Goal: Information Seeking & Learning: Learn about a topic

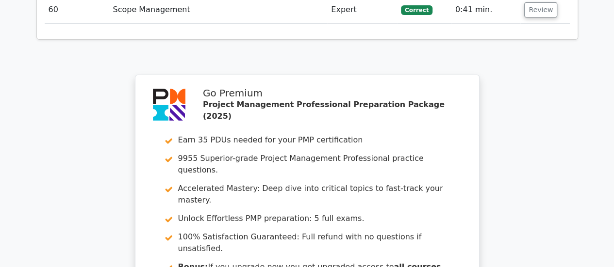
scroll to position [3719, 0]
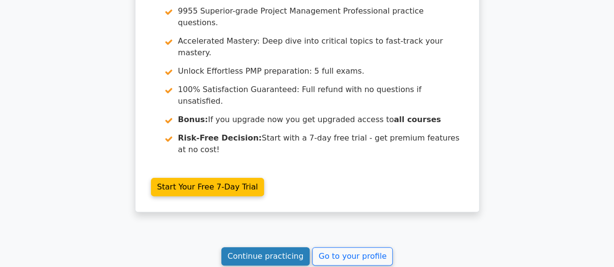
click at [295, 247] on link "Continue practicing" at bounding box center [265, 256] width 89 height 18
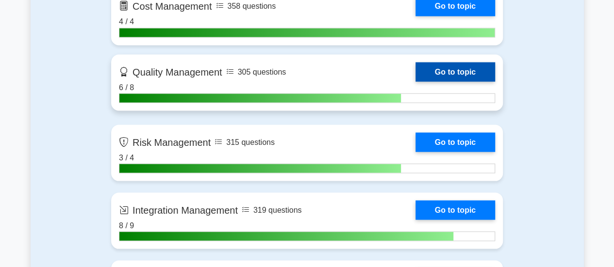
scroll to position [873, 0]
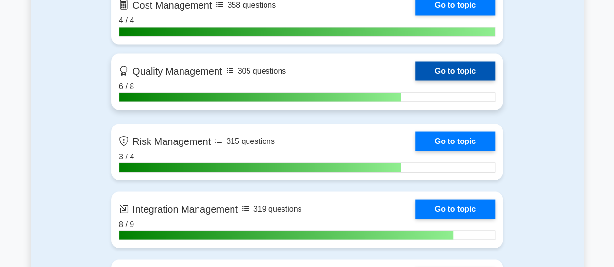
click at [430, 65] on link "Go to topic" at bounding box center [455, 70] width 80 height 19
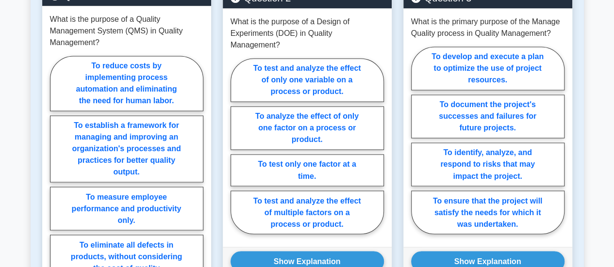
scroll to position [763, 0]
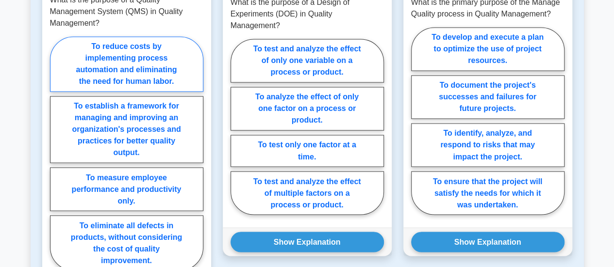
click at [175, 68] on label "To reduce costs by implementing process automation and eliminating the need for…" at bounding box center [126, 63] width 153 height 55
click at [56, 153] on input "To reduce costs by implementing process automation and eliminating the need for…" at bounding box center [53, 156] width 6 height 6
radio input "true"
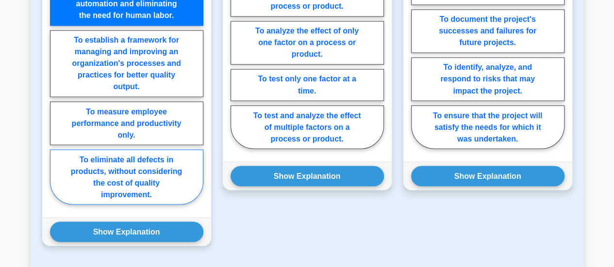
scroll to position [909, 0]
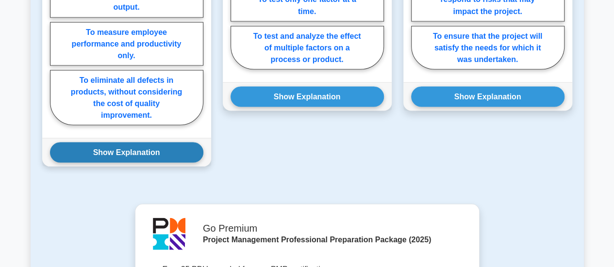
click at [148, 152] on button "Show Explanation" at bounding box center [126, 152] width 153 height 20
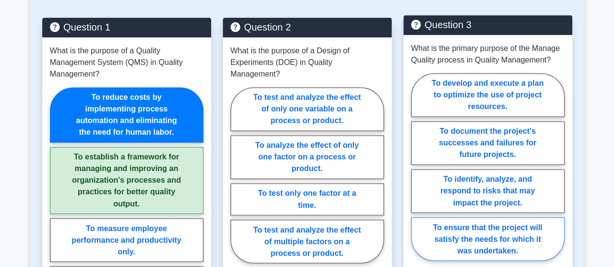
scroll to position [763, 0]
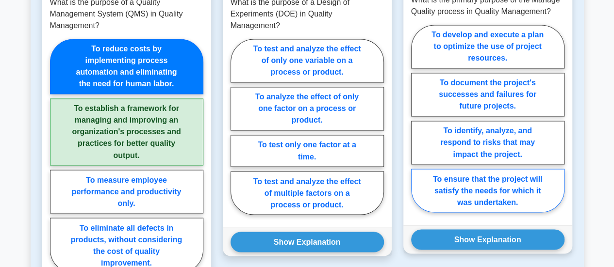
click at [506, 196] on label "To ensure that the project will satisfy the needs for which it was undertaken." at bounding box center [487, 191] width 153 height 44
click at [417, 125] on input "To ensure that the project will satisfy the needs for which it was undertaken." at bounding box center [414, 121] width 6 height 6
radio input "true"
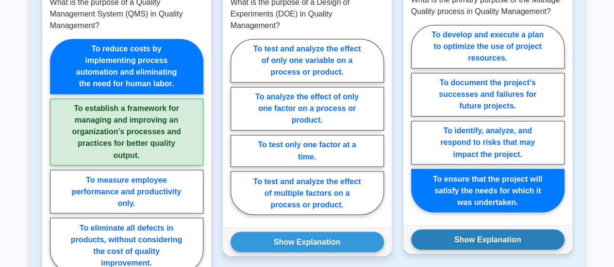
click at [503, 237] on button "Show Explanation" at bounding box center [487, 239] width 153 height 20
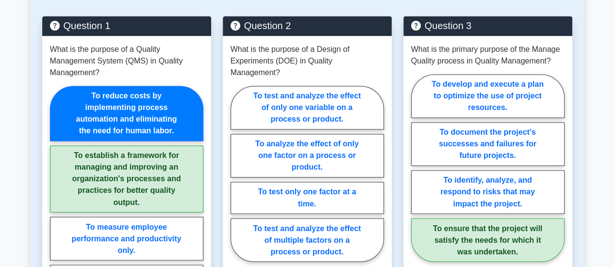
scroll to position [715, 0]
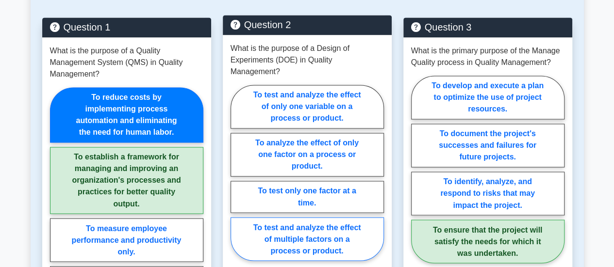
click at [346, 231] on label "To test and analyze the effect of multiple factors on a process or product." at bounding box center [306, 239] width 153 height 44
click at [237, 179] on input "To test and analyze the effect of multiple factors on a process or product." at bounding box center [233, 176] width 6 height 6
radio input "true"
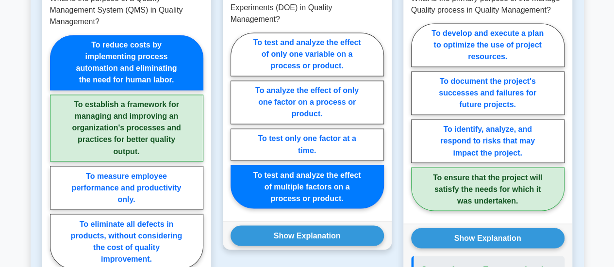
scroll to position [812, 0]
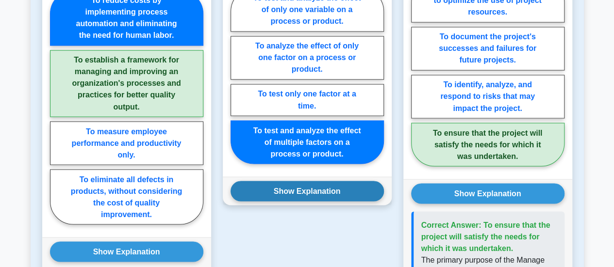
click at [333, 181] on button "Show Explanation" at bounding box center [306, 191] width 153 height 20
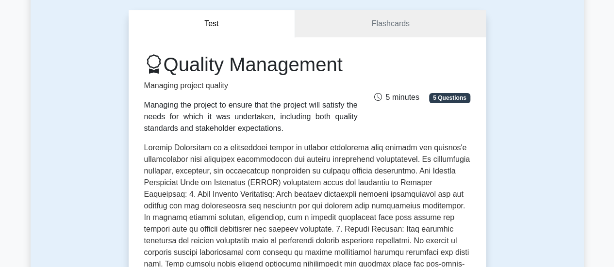
scroll to position [0, 0]
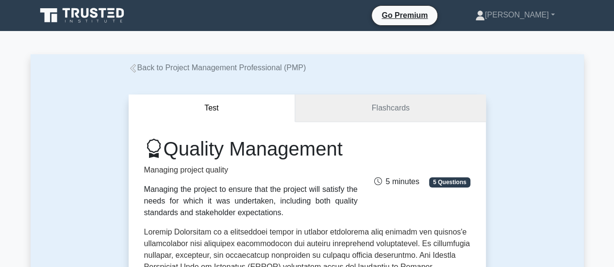
click at [363, 116] on link "Flashcards" at bounding box center [390, 109] width 190 height 28
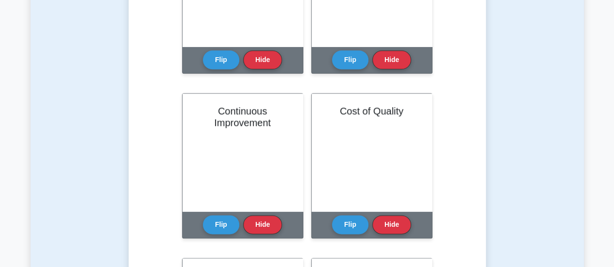
scroll to position [485, 0]
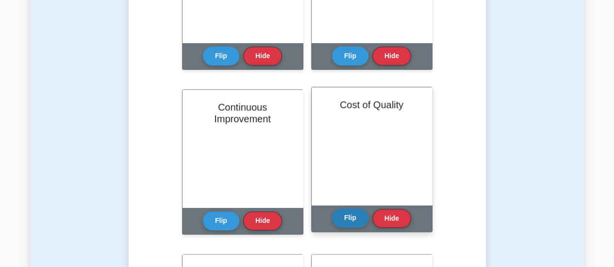
click at [349, 218] on button "Flip" at bounding box center [350, 218] width 36 height 19
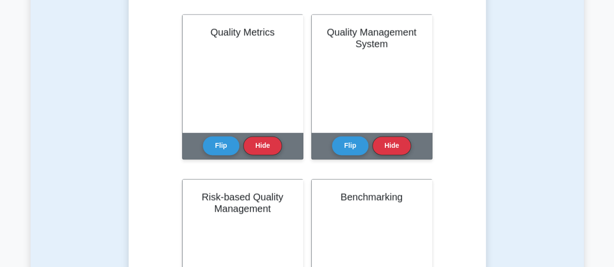
scroll to position [389, 0]
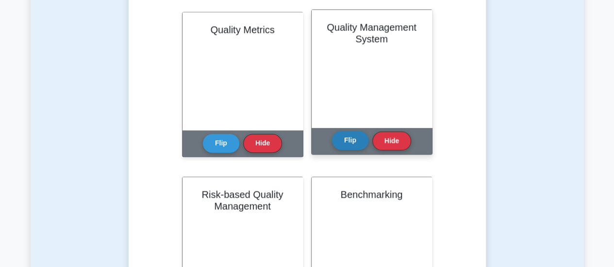
click at [345, 138] on button "Flip" at bounding box center [350, 140] width 36 height 19
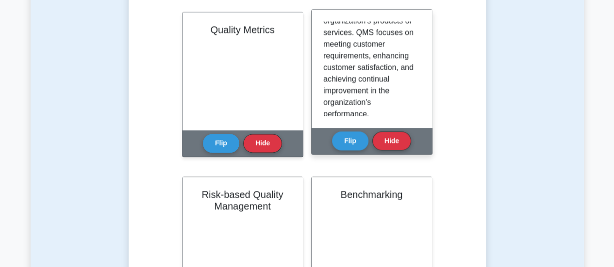
scroll to position [291, 0]
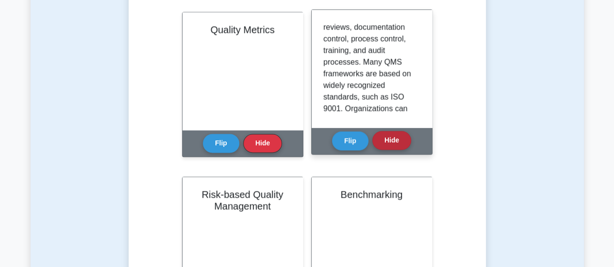
click at [390, 137] on button "Hide" at bounding box center [391, 140] width 39 height 19
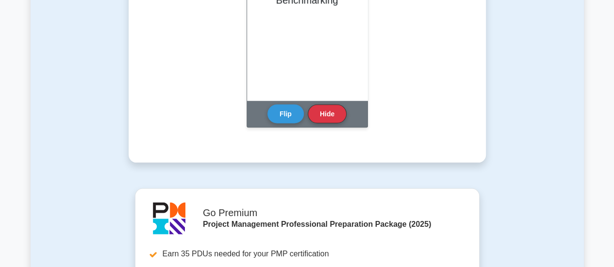
scroll to position [824, 0]
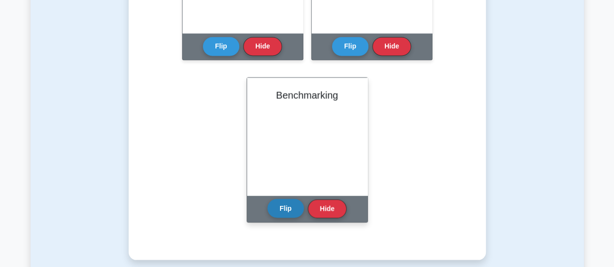
click at [295, 207] on button "Flip" at bounding box center [285, 208] width 36 height 19
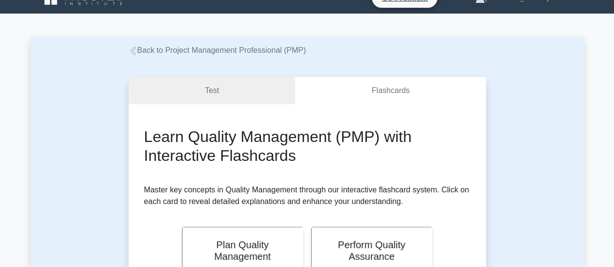
scroll to position [0, 0]
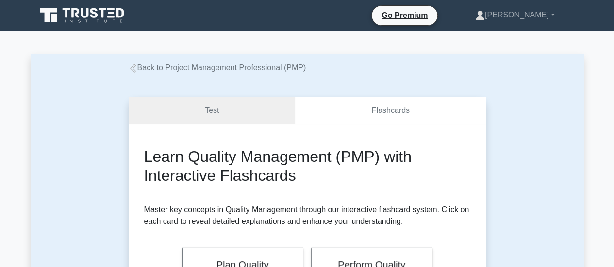
click at [148, 68] on link "Back to Project Management Professional (PMP)" at bounding box center [218, 68] width 178 height 8
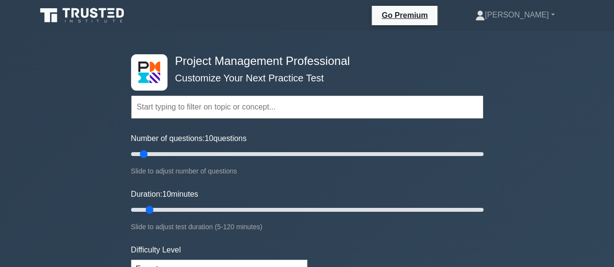
click at [244, 110] on input "text" at bounding box center [307, 107] width 352 height 23
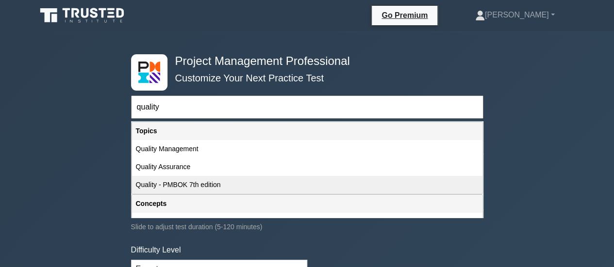
click at [210, 186] on div "Quality - PMBOK 7th edition" at bounding box center [307, 185] width 350 height 18
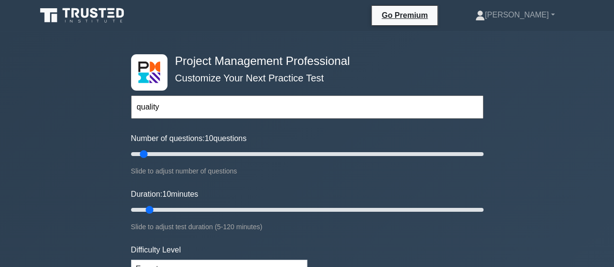
type input "Quality - PMBOK 7th edition"
drag, startPoint x: 145, startPoint y: 154, endPoint x: 164, endPoint y: 154, distance: 18.9
type input "20"
click at [164, 154] on input "Number of questions: 20 questions" at bounding box center [307, 154] width 352 height 12
drag, startPoint x: 149, startPoint y: 210, endPoint x: 177, endPoint y: 207, distance: 27.3
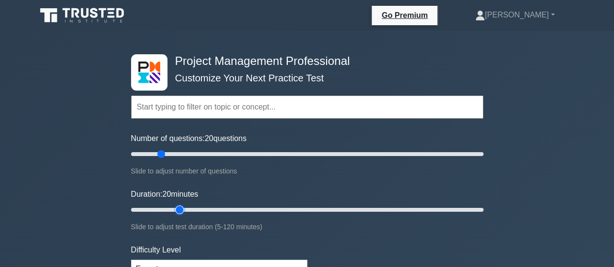
type input "20"
click at [177, 207] on input "Duration: 20 minutes" at bounding box center [307, 210] width 352 height 12
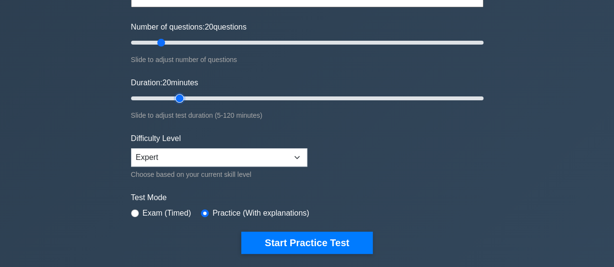
scroll to position [145, 0]
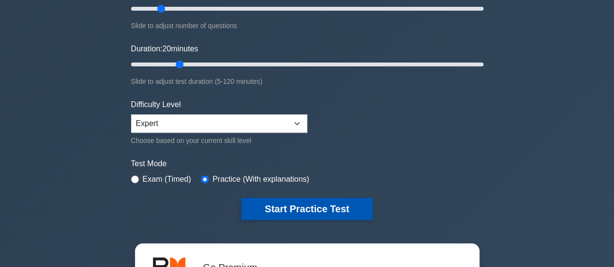
click at [288, 204] on button "Start Practice Test" at bounding box center [306, 209] width 131 height 22
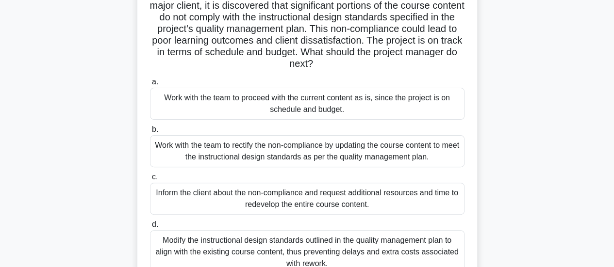
scroll to position [97, 0]
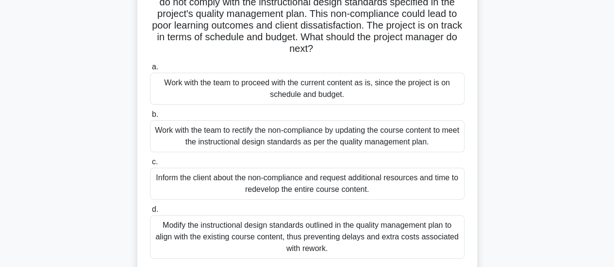
click at [321, 141] on div "Work with the team to rectify the non-compliance by updating the course content…" at bounding box center [307, 136] width 314 height 32
click at [150, 118] on input "b. Work with the team to rectify the non-compliance by updating the course cont…" at bounding box center [150, 115] width 0 height 6
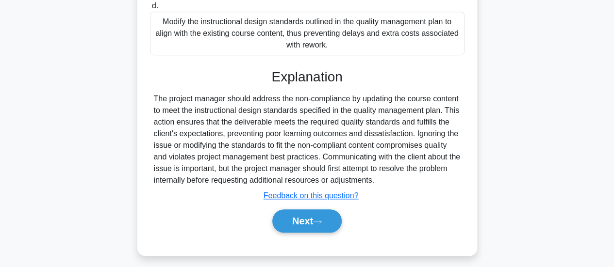
scroll to position [306, 0]
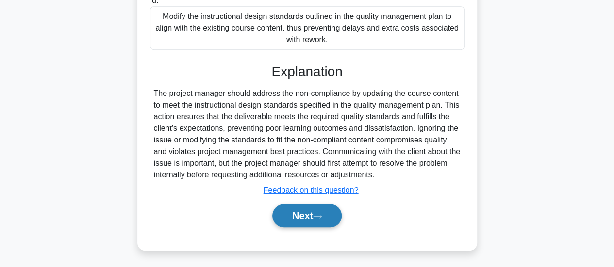
click at [304, 222] on button "Next" at bounding box center [306, 215] width 69 height 23
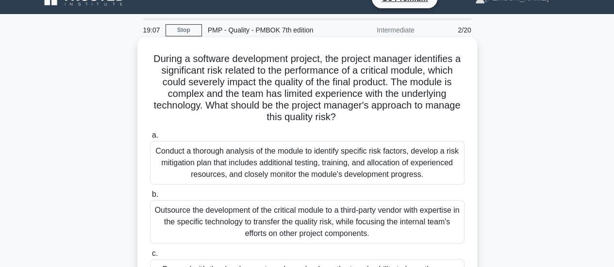
scroll to position [14, 0]
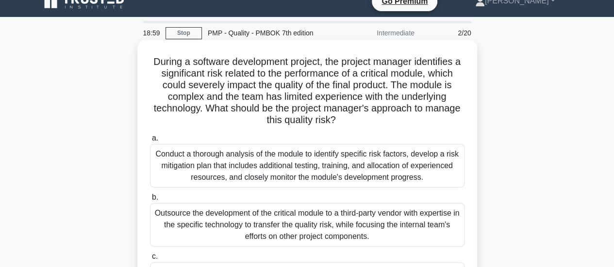
drag, startPoint x: 207, startPoint y: 109, endPoint x: 354, endPoint y: 123, distance: 147.6
click at [354, 123] on h5 "During a software development project, the project manager identifies a signifi…" at bounding box center [307, 91] width 316 height 71
click at [372, 172] on div "Conduct a thorough analysis of the module to identify specific risk factors, de…" at bounding box center [307, 166] width 314 height 44
click at [150, 142] on input "a. Conduct a thorough analysis of the module to identify specific risk factors,…" at bounding box center [150, 138] width 0 height 6
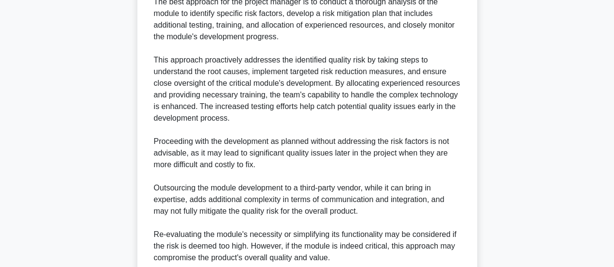
scroll to position [504, 0]
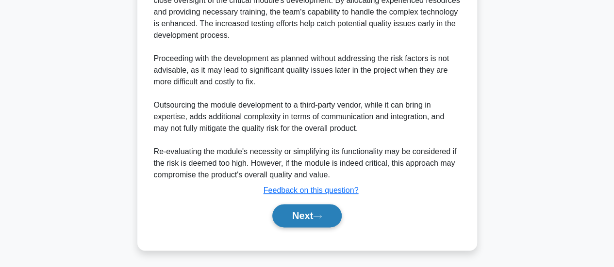
click at [334, 208] on button "Next" at bounding box center [306, 215] width 69 height 23
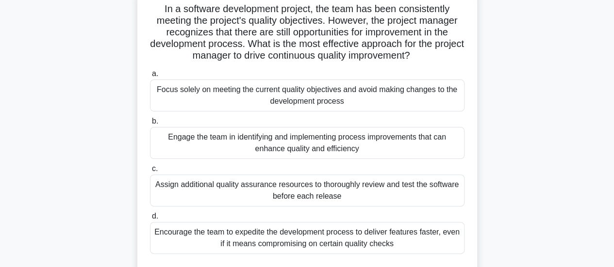
scroll to position [0, 0]
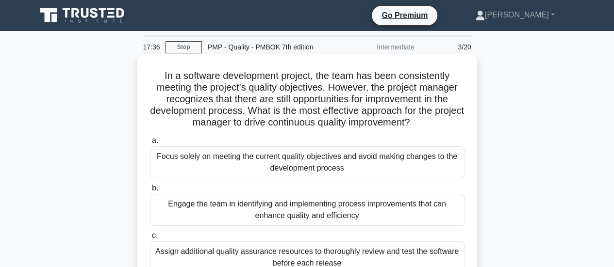
drag, startPoint x: 263, startPoint y: 113, endPoint x: 455, endPoint y: 124, distance: 192.4
click at [455, 124] on h5 "In a software development project, the team has been consistently meeting the p…" at bounding box center [307, 99] width 316 height 59
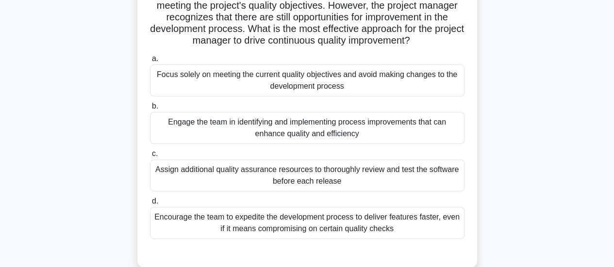
scroll to position [97, 0]
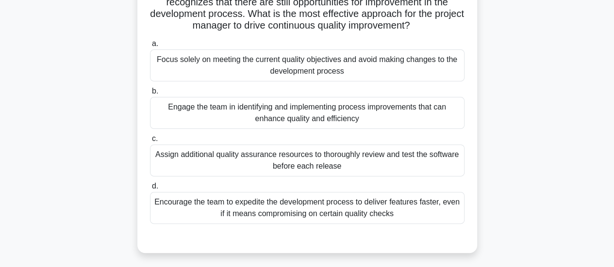
click at [301, 115] on div "Engage the team in identifying and implementing process improvements that can e…" at bounding box center [307, 113] width 314 height 32
click at [150, 95] on input "b. Engage the team in identifying and implementing process improvements that ca…" at bounding box center [150, 91] width 0 height 6
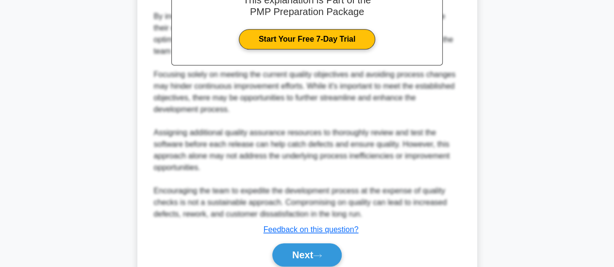
scroll to position [434, 0]
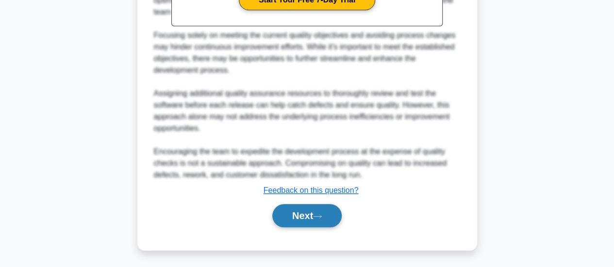
click at [309, 218] on button "Next" at bounding box center [306, 215] width 69 height 23
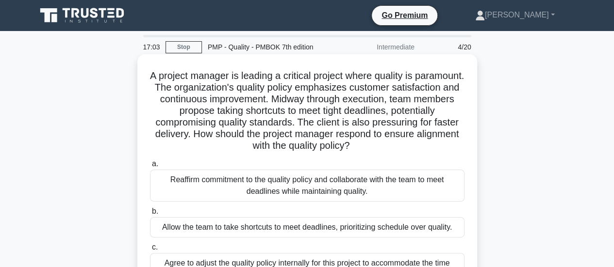
scroll to position [0, 0]
drag, startPoint x: 369, startPoint y: 125, endPoint x: 403, endPoint y: 149, distance: 41.6
click at [403, 149] on h5 "A project manager is leading a critical project where quality is paramount. The…" at bounding box center [307, 111] width 316 height 82
click at [283, 137] on h5 "A project manager is leading a critical project where quality is paramount. The…" at bounding box center [307, 111] width 316 height 82
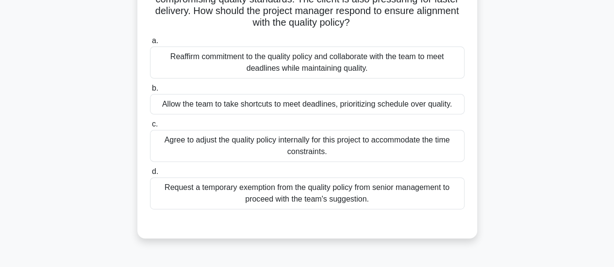
scroll to position [145, 0]
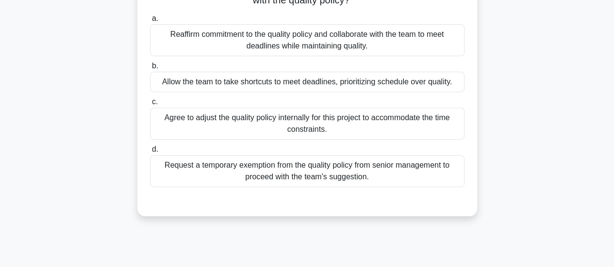
click at [285, 48] on div "Reaffirm commitment to the quality policy and collaborate with the team to meet…" at bounding box center [307, 40] width 314 height 32
click at [150, 22] on input "a. Reaffirm commitment to the quality policy and collaborate with the team to m…" at bounding box center [150, 19] width 0 height 6
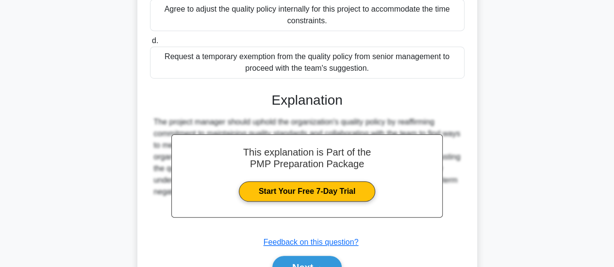
scroll to position [306, 0]
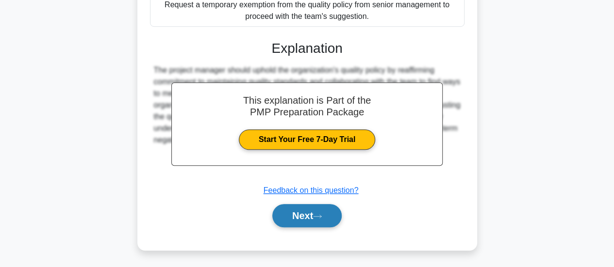
click at [321, 217] on icon at bounding box center [317, 216] width 9 height 5
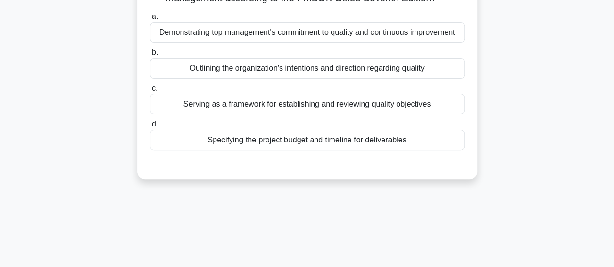
scroll to position [0, 0]
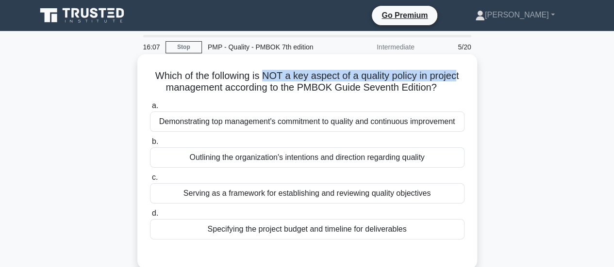
drag, startPoint x: 266, startPoint y: 75, endPoint x: 461, endPoint y: 75, distance: 195.5
click at [461, 75] on h5 "Which of the following is NOT a key aspect of a quality policy in project manag…" at bounding box center [307, 82] width 316 height 24
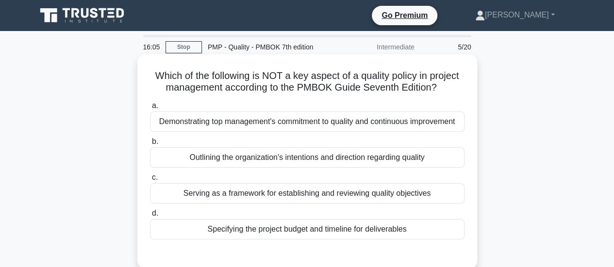
click at [438, 89] on h5 "Which of the following is NOT a key aspect of a quality policy in project manag…" at bounding box center [307, 82] width 316 height 24
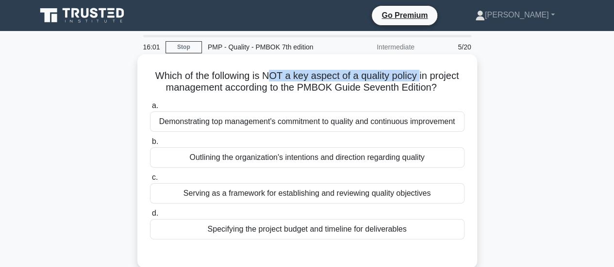
drag, startPoint x: 266, startPoint y: 79, endPoint x: 422, endPoint y: 76, distance: 156.7
click at [422, 76] on h5 "Which of the following is NOT a key aspect of a quality policy in project manag…" at bounding box center [307, 82] width 316 height 24
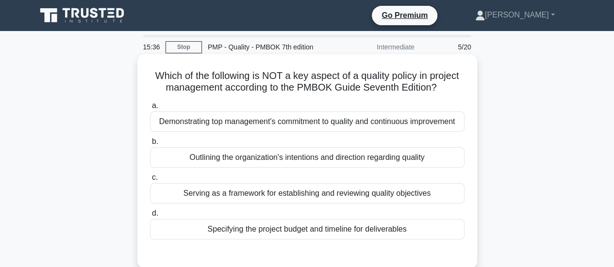
click at [303, 229] on div "Specifying the project budget and timeline for deliverables" at bounding box center [307, 229] width 314 height 20
click at [150, 217] on input "d. Specifying the project budget and timeline for deliverables" at bounding box center [150, 213] width 0 height 6
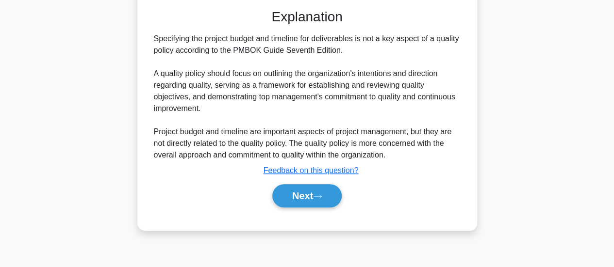
scroll to position [257, 0]
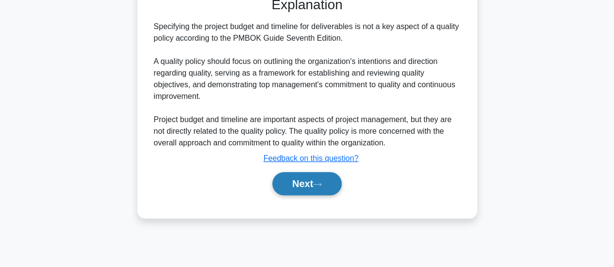
click at [308, 187] on button "Next" at bounding box center [306, 183] width 69 height 23
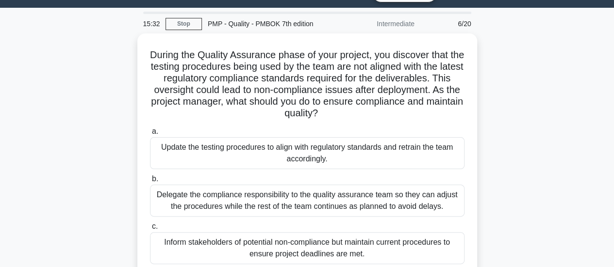
scroll to position [14, 0]
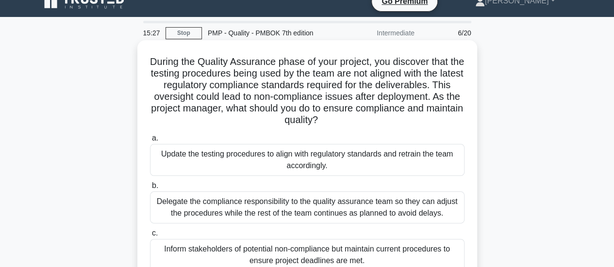
drag, startPoint x: 154, startPoint y: 111, endPoint x: 357, endPoint y: 123, distance: 203.6
click at [357, 123] on h5 "During the Quality Assurance phase of your project, you discover that the testi…" at bounding box center [307, 91] width 316 height 71
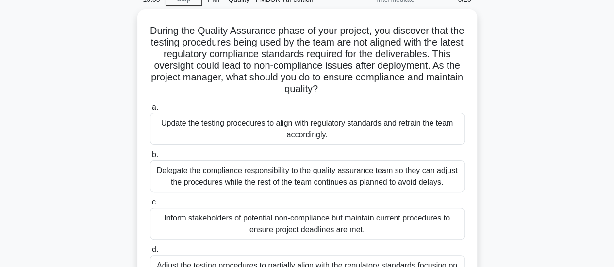
scroll to position [63, 0]
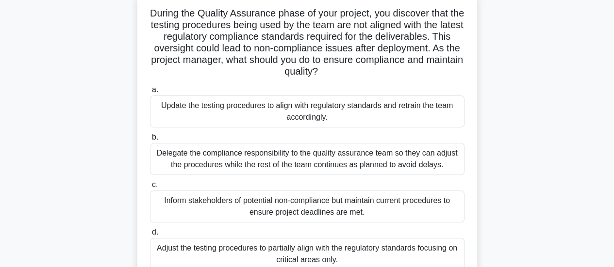
click at [297, 121] on div "Update the testing procedures to align with regulatory standards and retrain th…" at bounding box center [307, 112] width 314 height 32
click at [150, 93] on input "a. Update the testing procedures to align with regulatory standards and retrain…" at bounding box center [150, 90] width 0 height 6
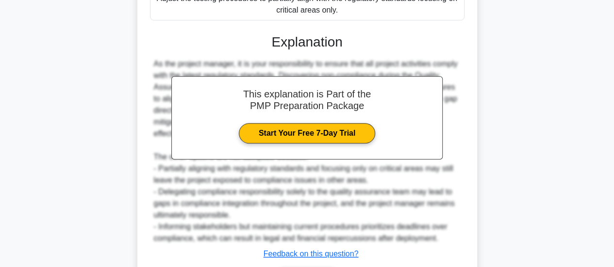
scroll to position [354, 0]
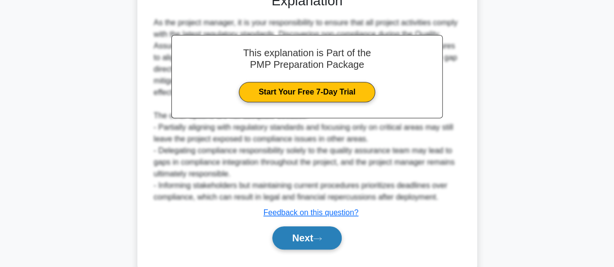
click at [307, 242] on button "Next" at bounding box center [306, 237] width 69 height 23
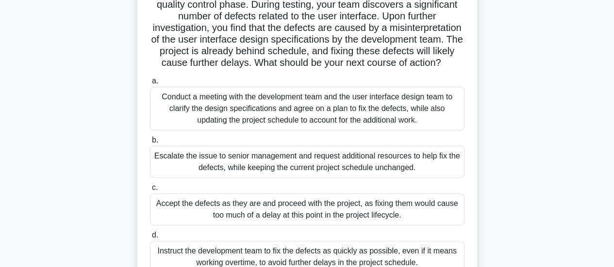
scroll to position [0, 0]
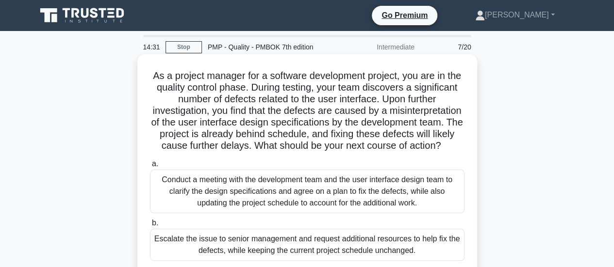
drag, startPoint x: 348, startPoint y: 148, endPoint x: 361, endPoint y: 162, distance: 19.2
click at [361, 152] on h5 "As a project manager for a software development project, you are in the quality…" at bounding box center [307, 111] width 316 height 82
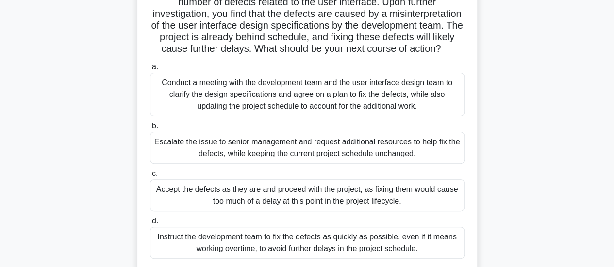
scroll to position [145, 0]
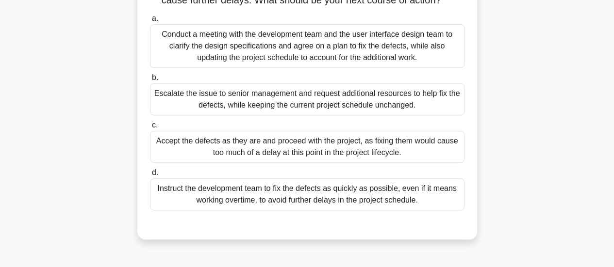
click at [285, 68] on div "Conduct a meeting with the development team and the user interface design team …" at bounding box center [307, 46] width 314 height 44
click at [150, 22] on input "a. Conduct a meeting with the development team and the user interface design te…" at bounding box center [150, 19] width 0 height 6
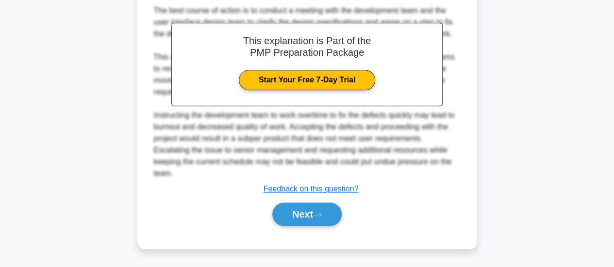
scroll to position [399, 0]
click at [304, 225] on button "Next" at bounding box center [306, 214] width 69 height 23
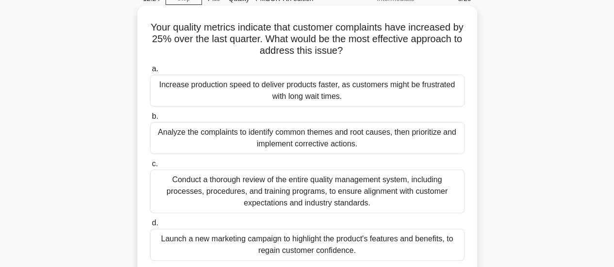
scroll to position [97, 0]
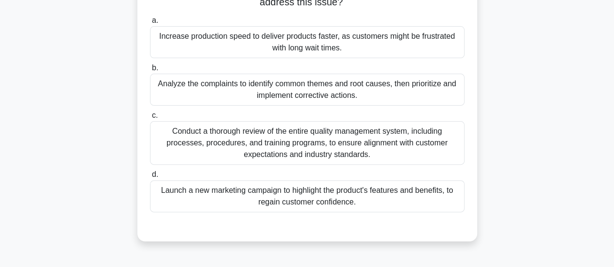
click at [340, 92] on div "Analyze the complaints to identify common themes and root causes, then prioriti…" at bounding box center [307, 90] width 314 height 32
click at [150, 71] on input "b. Analyze the complaints to identify common themes and root causes, then prior…" at bounding box center [150, 68] width 0 height 6
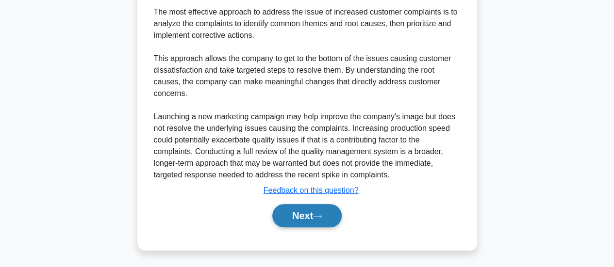
click at [331, 210] on button "Next" at bounding box center [306, 215] width 69 height 23
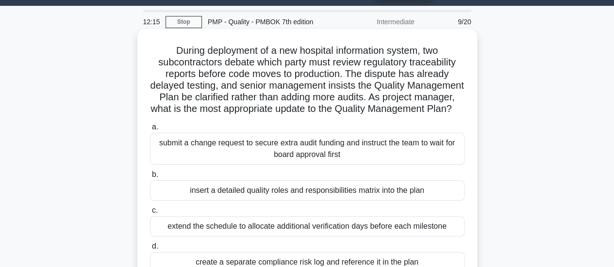
scroll to position [0, 0]
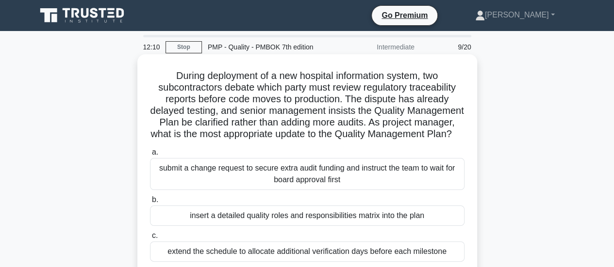
drag, startPoint x: 440, startPoint y: 124, endPoint x: 446, endPoint y: 145, distance: 21.7
click at [446, 141] on h5 "During deployment of a new hospital information system, two subcontractors deba…" at bounding box center [307, 105] width 316 height 71
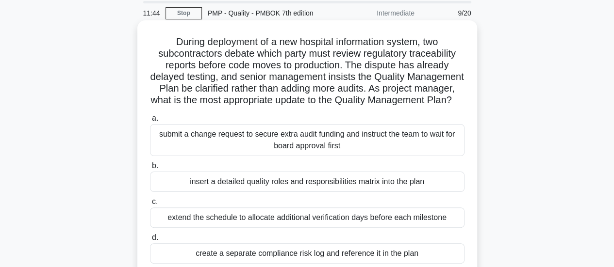
scroll to position [48, 0]
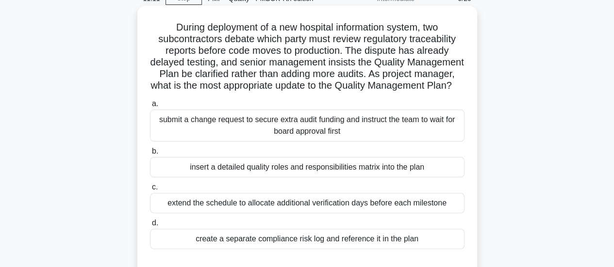
click at [292, 178] on div "insert a detailed quality roles and responsibilities matrix into the plan" at bounding box center [307, 167] width 314 height 20
click at [150, 155] on input "b. insert a detailed quality roles and responsibilities matrix into the plan" at bounding box center [150, 151] width 0 height 6
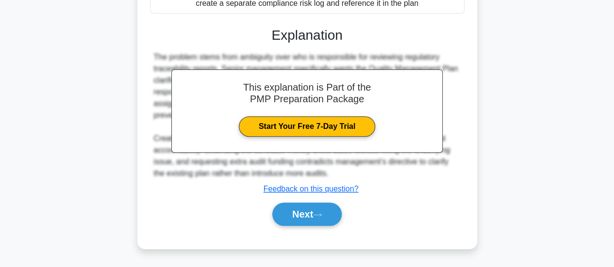
scroll to position [291, 0]
click at [291, 215] on button "Next" at bounding box center [306, 214] width 69 height 23
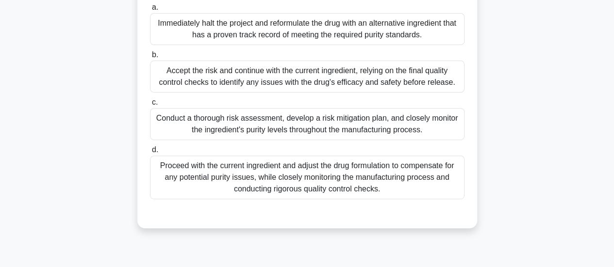
scroll to position [14, 0]
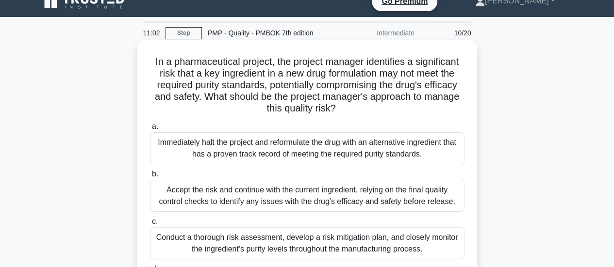
drag, startPoint x: 204, startPoint y: 97, endPoint x: 410, endPoint y: 103, distance: 206.2
click at [410, 103] on h5 "In a pharmaceutical project, the project manager identifies a significant risk …" at bounding box center [307, 85] width 316 height 59
drag, startPoint x: 155, startPoint y: 86, endPoint x: 256, endPoint y: 85, distance: 101.4
click at [256, 85] on h5 "In a pharmaceutical project, the project manager identifies a significant risk …" at bounding box center [307, 85] width 316 height 59
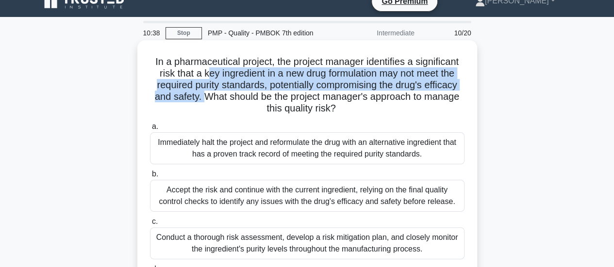
drag, startPoint x: 206, startPoint y: 75, endPoint x: 204, endPoint y: 100, distance: 24.8
click at [204, 100] on h5 "In a pharmaceutical project, the project manager identifies a significant risk …" at bounding box center [307, 85] width 316 height 59
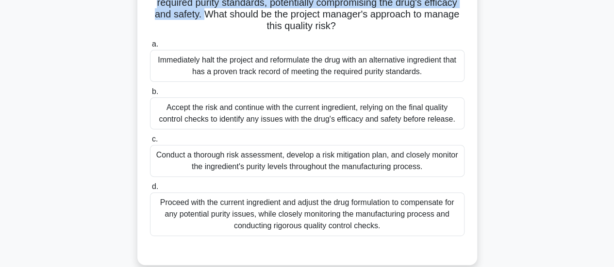
scroll to position [111, 0]
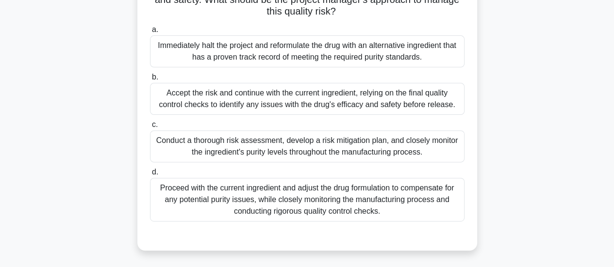
click at [231, 142] on div "Conduct a thorough risk assessment, develop a risk mitigation plan, and closely…" at bounding box center [307, 146] width 314 height 32
click at [150, 128] on input "c. Conduct a thorough risk assessment, develop a risk mitigation plan, and clos…" at bounding box center [150, 125] width 0 height 6
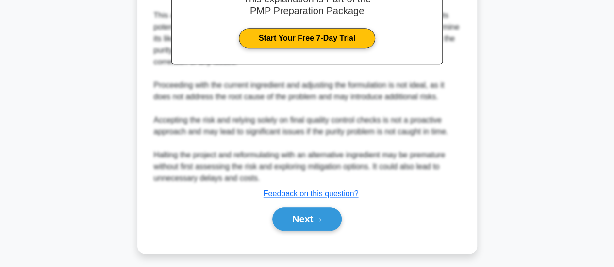
scroll to position [411, 0]
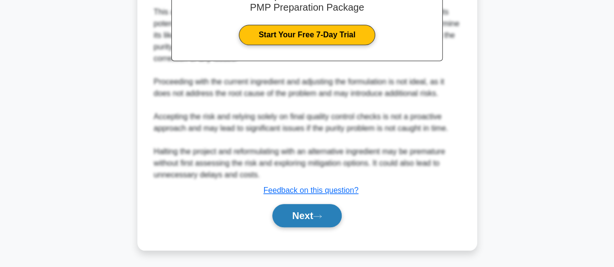
click at [276, 208] on button "Next" at bounding box center [306, 215] width 69 height 23
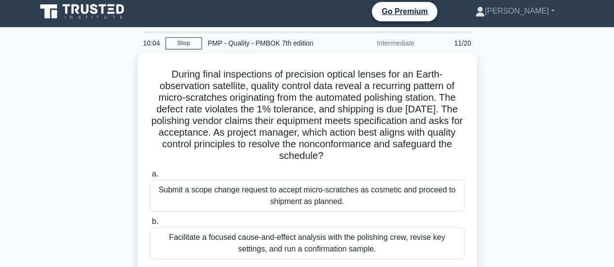
scroll to position [0, 0]
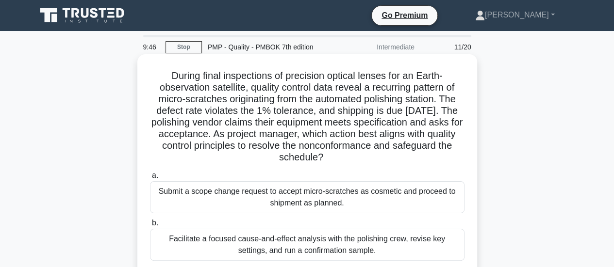
drag, startPoint x: 242, startPoint y: 136, endPoint x: 336, endPoint y: 152, distance: 95.0
click at [336, 152] on h5 "During final inspections of precision optical lenses for an Earth-observation s…" at bounding box center [307, 117] width 316 height 94
drag, startPoint x: 256, startPoint y: 126, endPoint x: 375, endPoint y: 119, distance: 119.5
click at [375, 119] on h5 "During final inspections of precision optical lenses for an Earth-observation s…" at bounding box center [307, 117] width 316 height 94
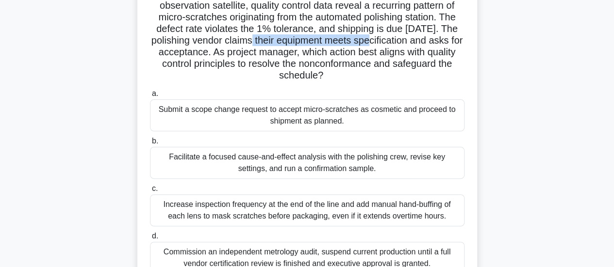
scroll to position [97, 0]
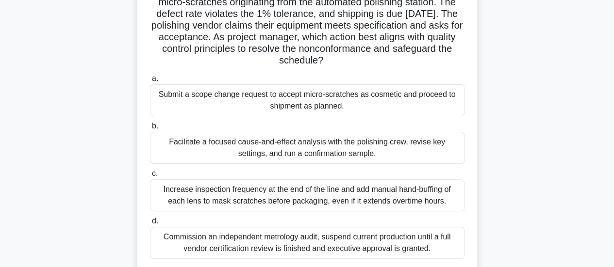
click at [242, 152] on div "Facilitate a focused cause-and-effect analysis with the polishing crew, revise …" at bounding box center [307, 148] width 314 height 32
click at [150, 129] on input "b. Facilitate a focused cause-and-effect analysis with the polishing crew, revi…" at bounding box center [150, 126] width 0 height 6
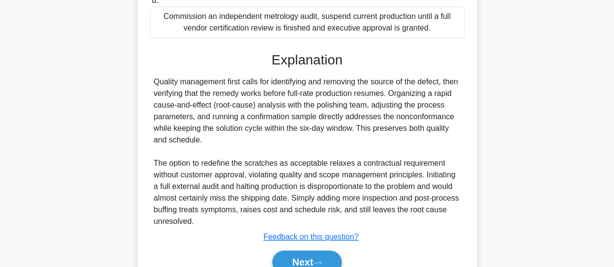
scroll to position [364, 0]
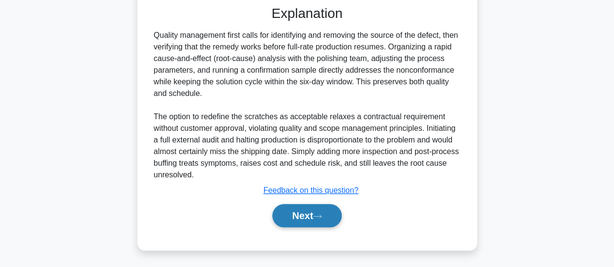
click at [331, 213] on button "Next" at bounding box center [306, 215] width 69 height 23
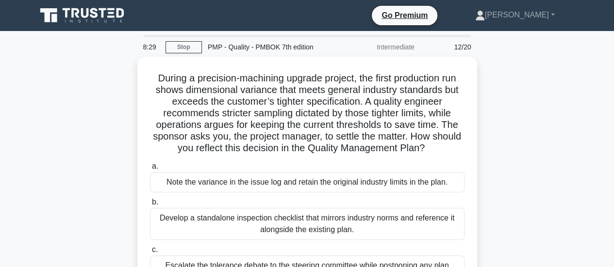
scroll to position [0, 0]
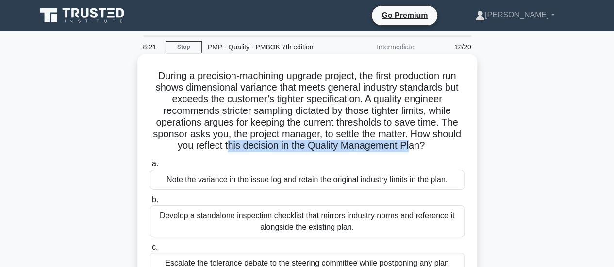
drag, startPoint x: 225, startPoint y: 146, endPoint x: 413, endPoint y: 145, distance: 188.2
click at [413, 145] on h5 "During a precision-machining upgrade project, the first production run shows di…" at bounding box center [307, 111] width 316 height 82
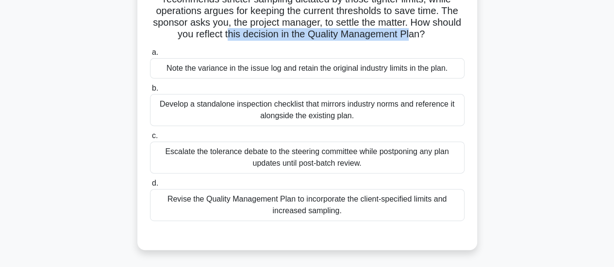
scroll to position [97, 0]
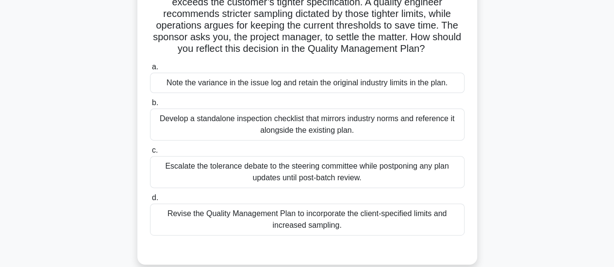
click at [398, 224] on div "Revise the Quality Management Plan to incorporate the client-specified limits a…" at bounding box center [307, 220] width 314 height 32
click at [150, 201] on input "d. Revise the Quality Management Plan to incorporate the client-specified limit…" at bounding box center [150, 198] width 0 height 6
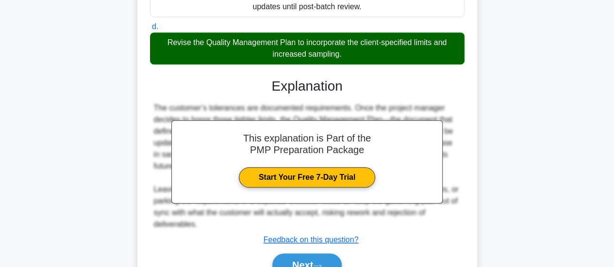
scroll to position [318, 0]
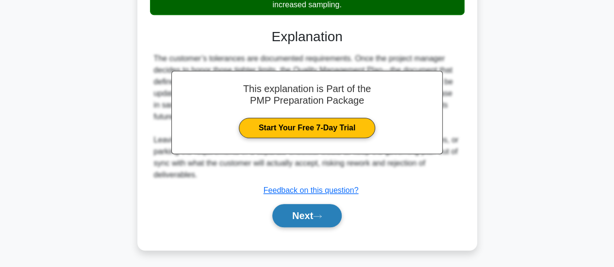
click at [292, 212] on button "Next" at bounding box center [306, 215] width 69 height 23
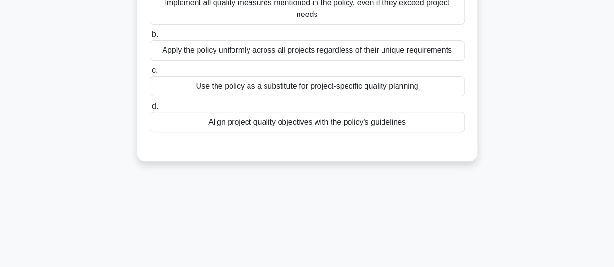
scroll to position [0, 0]
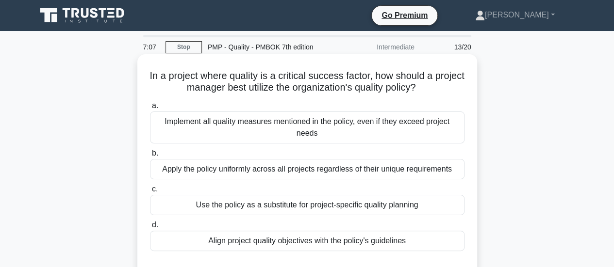
drag, startPoint x: 309, startPoint y: 90, endPoint x: 463, endPoint y: 88, distance: 153.3
click at [463, 88] on h5 "In a project where quality is a critical success factor, how should a project m…" at bounding box center [307, 82] width 316 height 24
click at [311, 244] on div "Align project quality objectives with the policy's guidelines" at bounding box center [307, 241] width 314 height 20
click at [150, 228] on input "d. Align project quality objectives with the policy's guidelines" at bounding box center [150, 225] width 0 height 6
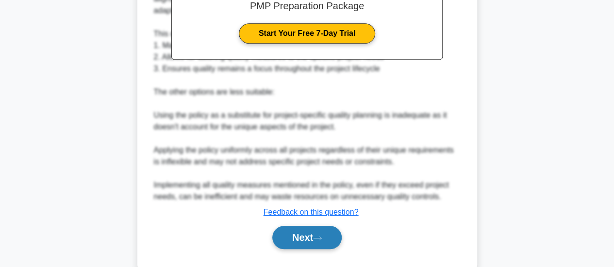
scroll to position [353, 0]
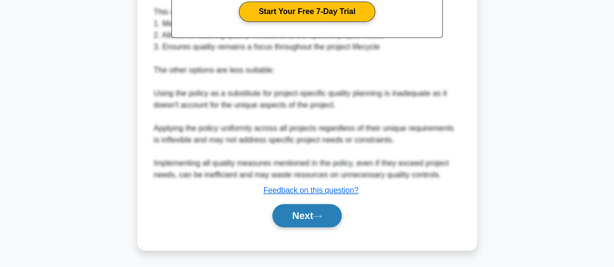
click at [323, 210] on button "Next" at bounding box center [306, 215] width 69 height 23
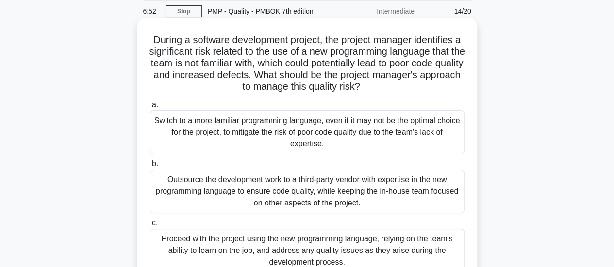
scroll to position [0, 0]
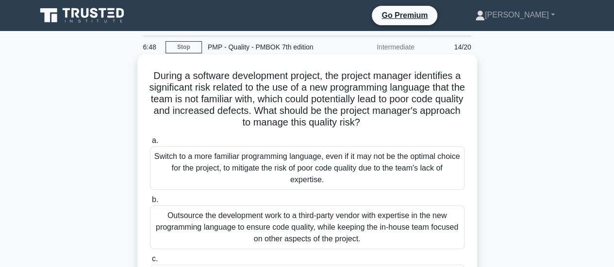
drag, startPoint x: 332, startPoint y: 112, endPoint x: 411, endPoint y: 121, distance: 80.0
click at [411, 121] on h5 "During a software development project, the project manager identifies a signifi…" at bounding box center [307, 99] width 316 height 59
click at [372, 124] on icon ".spinner_0XTQ{transform-origin:center;animation:spinner_y6GP .75s linear infini…" at bounding box center [366, 123] width 12 height 12
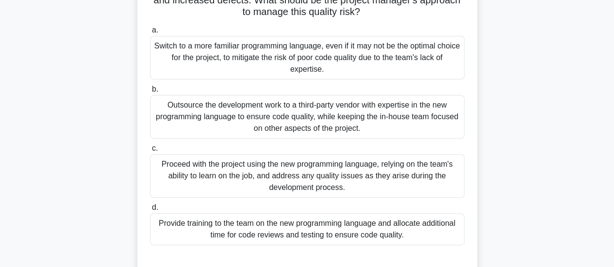
scroll to position [145, 0]
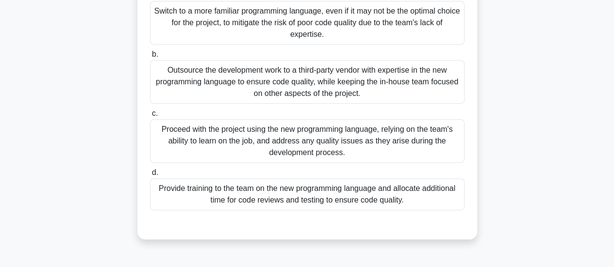
click at [348, 202] on div "Provide training to the team on the new programming language and allocate addit…" at bounding box center [307, 194] width 314 height 32
click at [150, 176] on input "d. Provide training to the team on the new programming language and allocate ad…" at bounding box center [150, 173] width 0 height 6
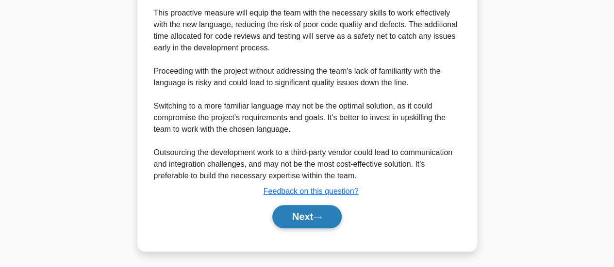
scroll to position [434, 0]
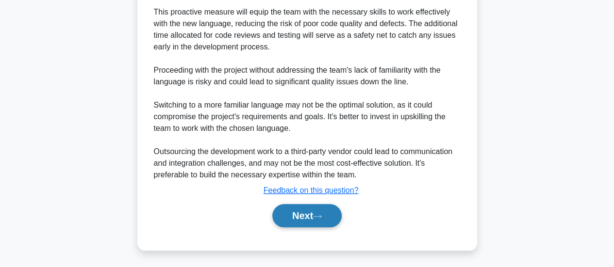
click at [312, 219] on button "Next" at bounding box center [306, 215] width 69 height 23
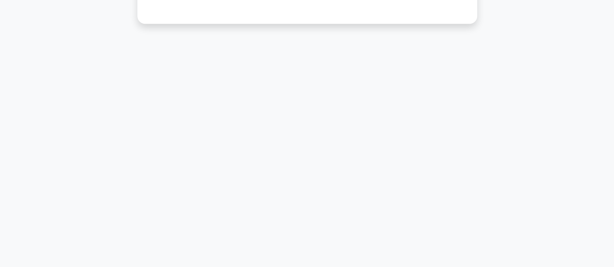
scroll to position [0, 0]
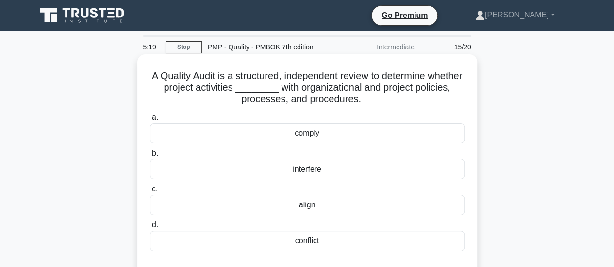
click at [327, 204] on div "align" at bounding box center [307, 205] width 314 height 20
click at [150, 193] on input "c. align" at bounding box center [150, 189] width 0 height 6
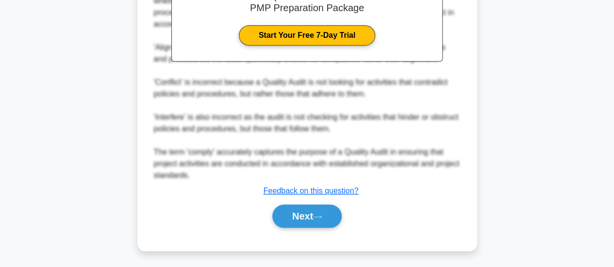
scroll to position [331, 0]
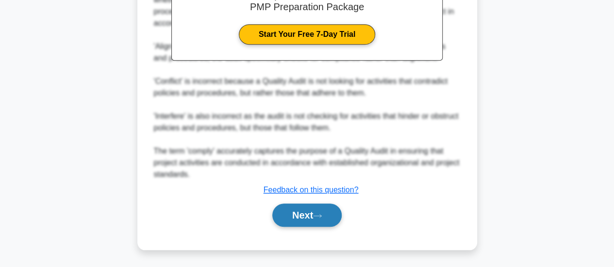
click at [312, 212] on button "Next" at bounding box center [306, 215] width 69 height 23
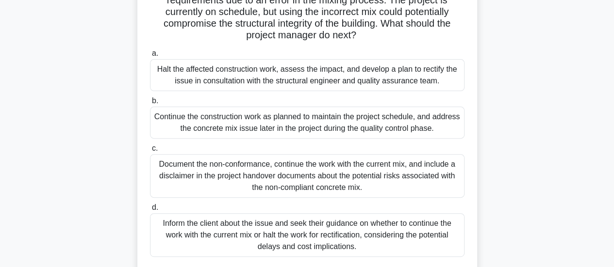
scroll to position [14, 0]
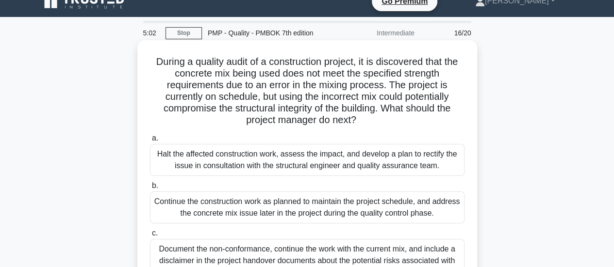
drag, startPoint x: 385, startPoint y: 109, endPoint x: 395, endPoint y: 123, distance: 16.7
click at [395, 123] on h5 "During a quality audit of a construction project, it is discovered that the con…" at bounding box center [307, 91] width 316 height 71
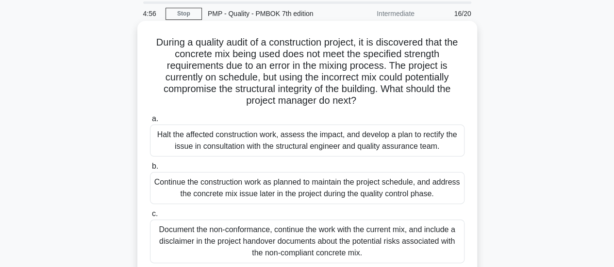
scroll to position [48, 0]
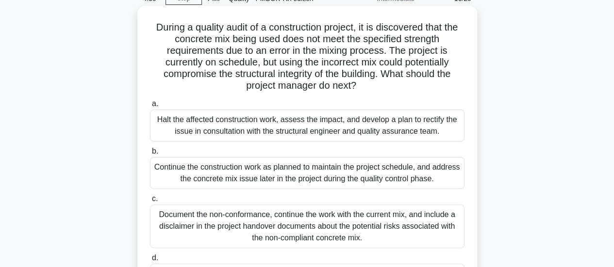
click at [362, 116] on div "Halt the affected construction work, assess the impact, and develop a plan to r…" at bounding box center [307, 126] width 314 height 32
click at [150, 107] on input "a. Halt the affected construction work, assess the impact, and develop a plan t…" at bounding box center [150, 104] width 0 height 6
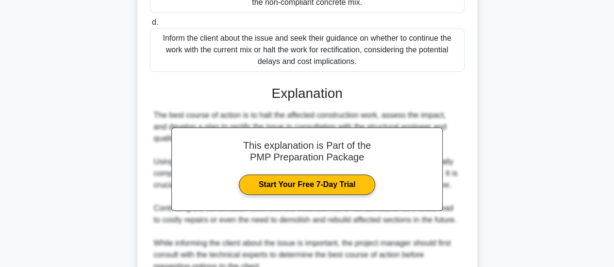
scroll to position [422, 0]
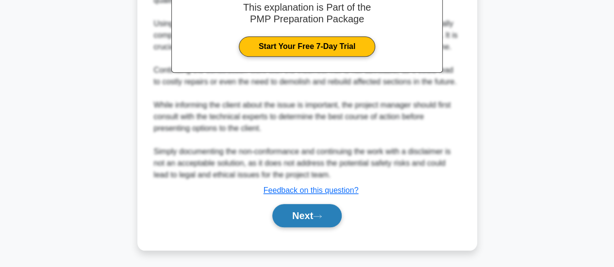
click at [309, 223] on button "Next" at bounding box center [306, 215] width 69 height 23
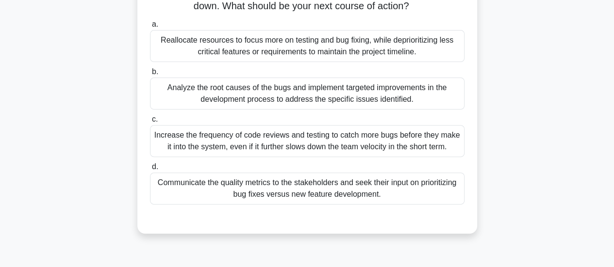
scroll to position [0, 0]
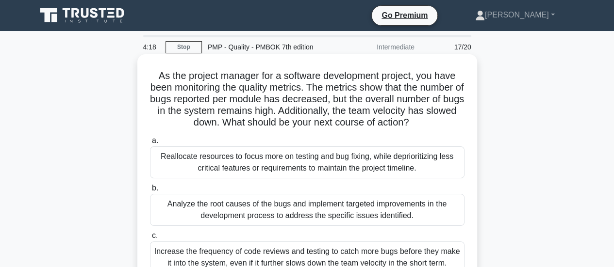
drag, startPoint x: 307, startPoint y: 114, endPoint x: 452, endPoint y: 121, distance: 144.7
click at [452, 121] on h5 "As the project manager for a software development project, you have been monito…" at bounding box center [307, 99] width 316 height 59
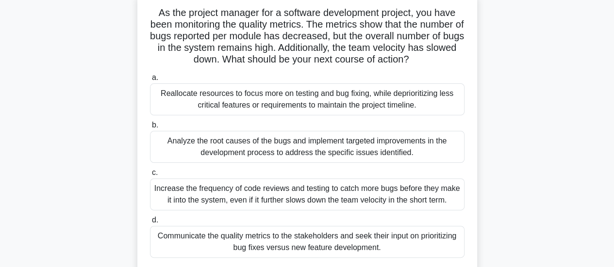
scroll to position [48, 0]
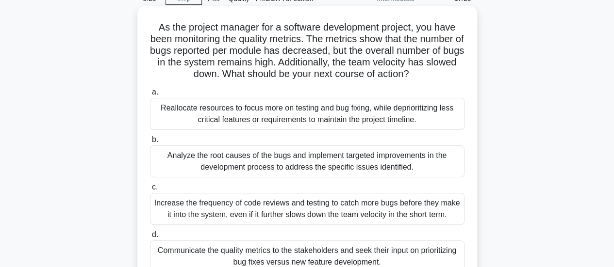
click at [311, 164] on div "Analyze the root causes of the bugs and implement targeted improvements in the …" at bounding box center [307, 161] width 314 height 32
click at [150, 143] on input "b. Analyze the root causes of the bugs and implement targeted improvements in t…" at bounding box center [150, 140] width 0 height 6
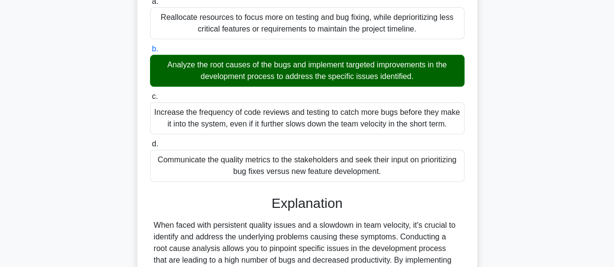
scroll to position [271, 0]
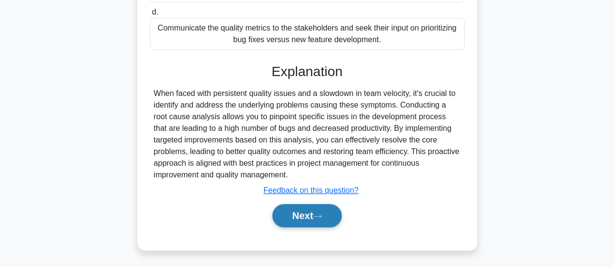
click at [325, 224] on button "Next" at bounding box center [306, 215] width 69 height 23
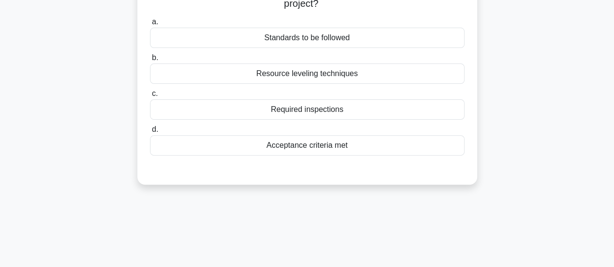
scroll to position [0, 0]
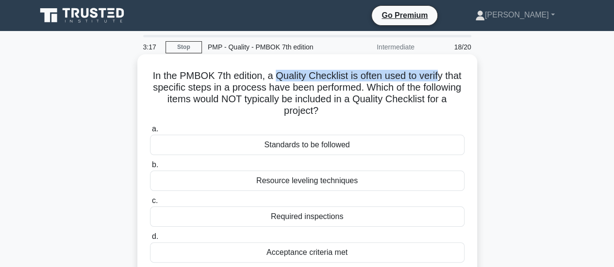
drag, startPoint x: 287, startPoint y: 80, endPoint x: 450, endPoint y: 77, distance: 163.5
click at [450, 77] on h5 "In the PMBOK 7th edition, a Quality Checklist is often used to verify that spec…" at bounding box center [307, 94] width 316 height 48
drag, startPoint x: 254, startPoint y: 100, endPoint x: 425, endPoint y: 106, distance: 170.8
click at [425, 106] on h5 "In the PMBOK 7th edition, a Quality Checklist is often used to verify that spec…" at bounding box center [307, 94] width 316 height 48
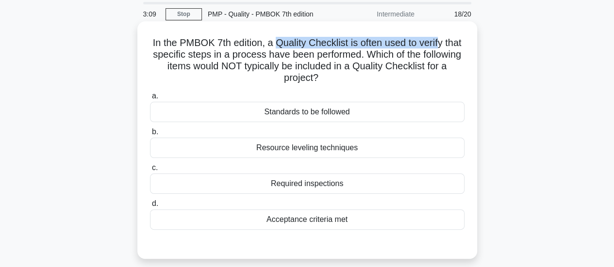
scroll to position [48, 0]
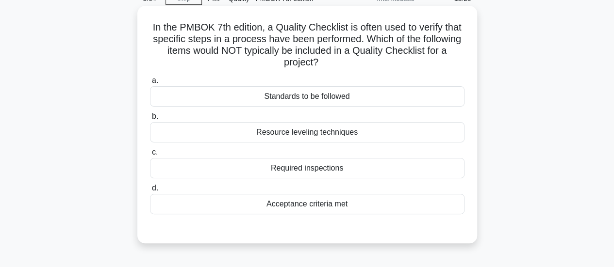
click at [309, 134] on div "Resource leveling techniques" at bounding box center [307, 132] width 314 height 20
click at [150, 120] on input "b. Resource leveling techniques" at bounding box center [150, 116] width 0 height 6
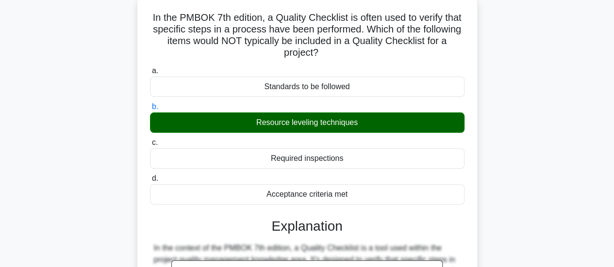
scroll to position [283, 0]
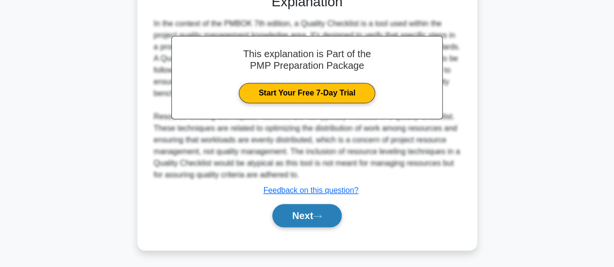
click at [310, 212] on button "Next" at bounding box center [306, 215] width 69 height 23
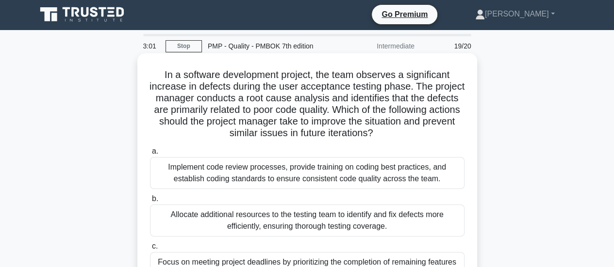
scroll to position [0, 0]
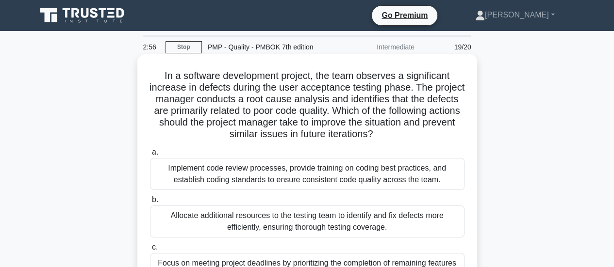
drag, startPoint x: 367, startPoint y: 125, endPoint x: 425, endPoint y: 135, distance: 59.2
click at [425, 135] on h5 "In a software development project, the team observes a significant increase in …" at bounding box center [307, 105] width 316 height 71
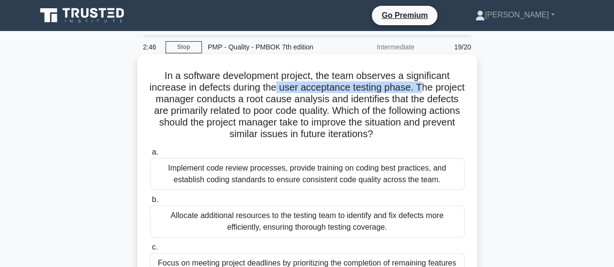
drag, startPoint x: 291, startPoint y: 92, endPoint x: 436, endPoint y: 92, distance: 144.5
click at [436, 92] on h5 "In a software development project, the team observes a significant increase in …" at bounding box center [307, 105] width 316 height 71
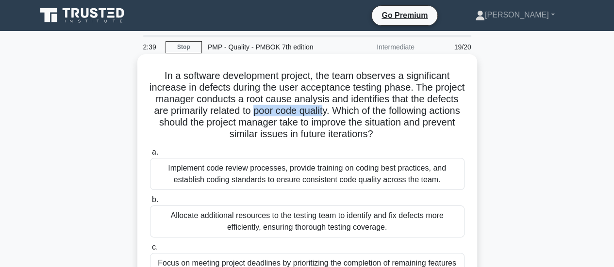
drag, startPoint x: 307, startPoint y: 115, endPoint x: 379, endPoint y: 115, distance: 72.7
click at [379, 115] on h5 "In a software development project, the team observes a significant increase in …" at bounding box center [307, 105] width 316 height 71
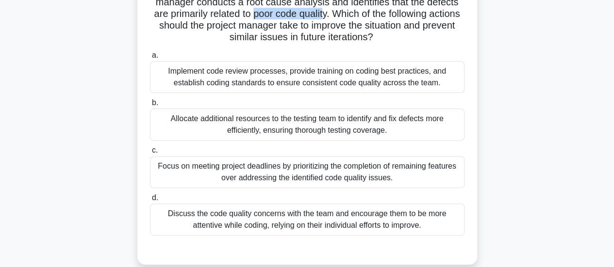
scroll to position [48, 0]
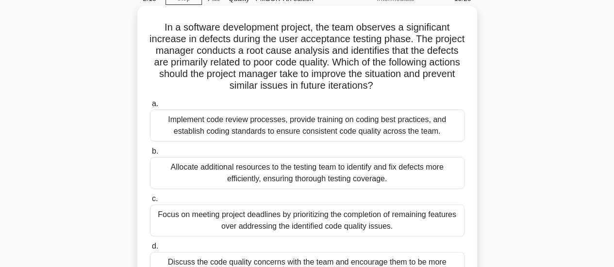
click at [300, 130] on div "Implement code review processes, provide training on coding best practices, and…" at bounding box center [307, 126] width 314 height 32
click at [150, 107] on input "a. Implement code review processes, provide training on coding best practices, …" at bounding box center [150, 104] width 0 height 6
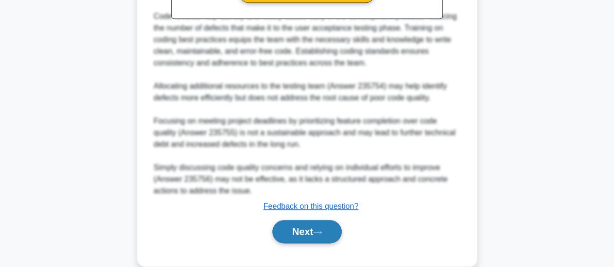
scroll to position [469, 0]
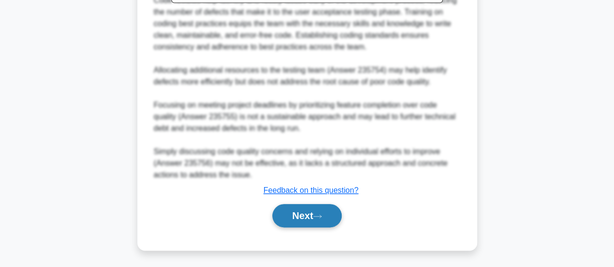
click at [305, 215] on button "Next" at bounding box center [306, 215] width 69 height 23
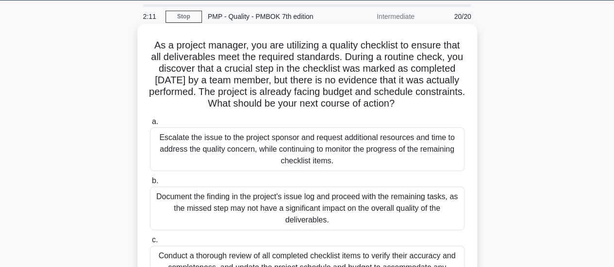
scroll to position [0, 0]
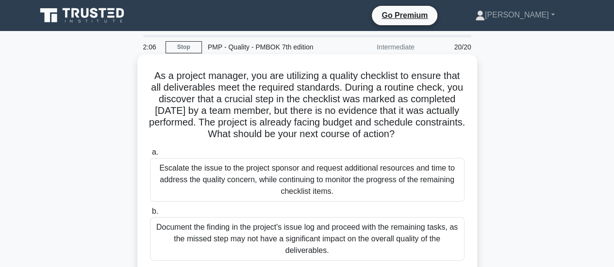
drag, startPoint x: 253, startPoint y: 137, endPoint x: 448, endPoint y: 132, distance: 195.0
click at [448, 132] on h5 "As a project manager, you are utilizing a quality checklist to ensure that all …" at bounding box center [307, 105] width 316 height 71
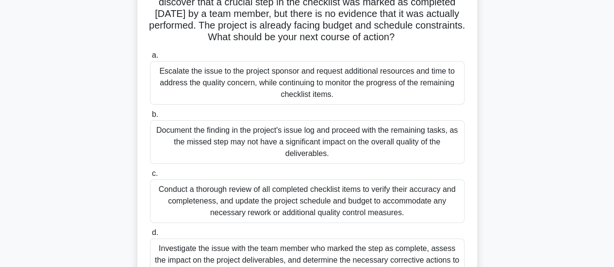
scroll to position [145, 0]
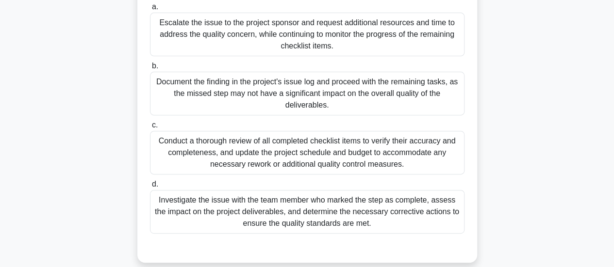
click at [349, 223] on div "Investigate the issue with the team member who marked the step as complete, ass…" at bounding box center [307, 212] width 314 height 44
click at [150, 188] on input "d. Investigate the issue with the team member who marked the step as complete, …" at bounding box center [150, 184] width 0 height 6
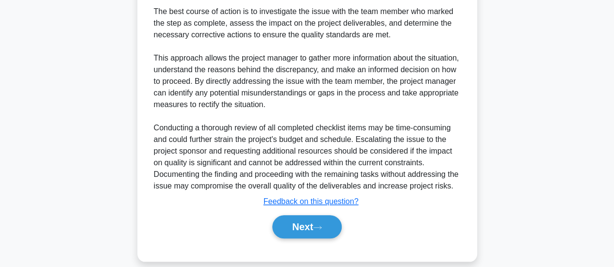
scroll to position [434, 0]
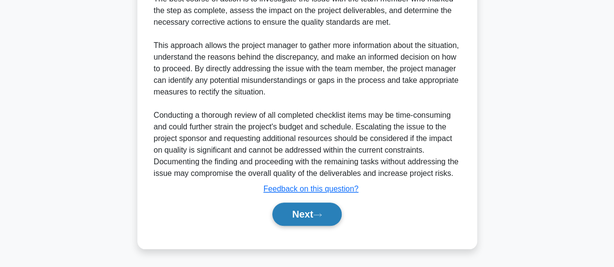
click at [314, 211] on button "Next" at bounding box center [306, 214] width 69 height 23
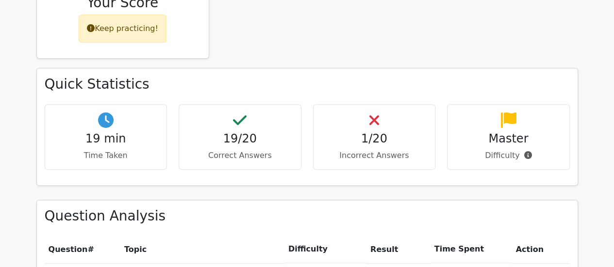
scroll to position [582, 0]
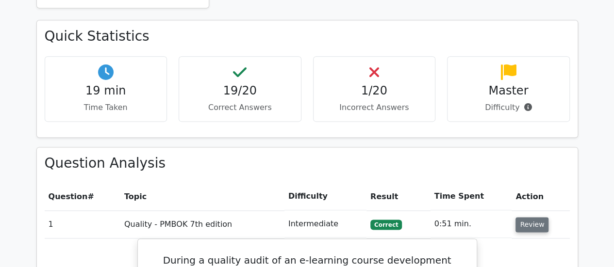
click at [524, 217] on button "Review" at bounding box center [531, 224] width 33 height 15
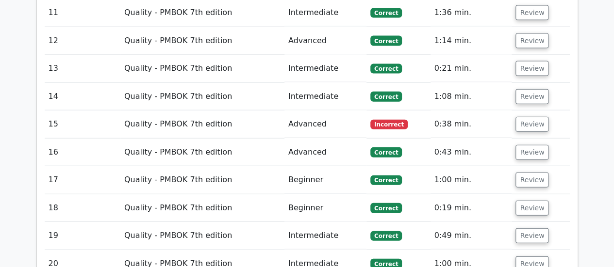
scroll to position [1018, 0]
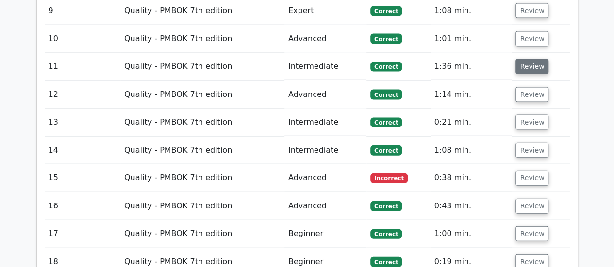
click at [518, 59] on button "Review" at bounding box center [531, 66] width 33 height 15
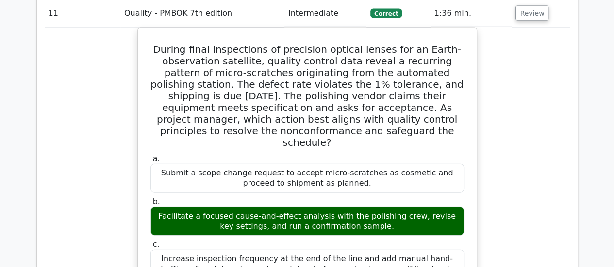
scroll to position [970, 0]
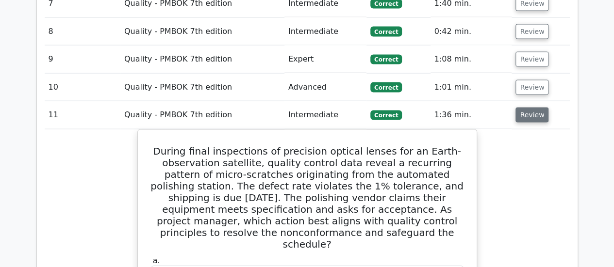
click at [521, 108] on button "Review" at bounding box center [531, 115] width 33 height 15
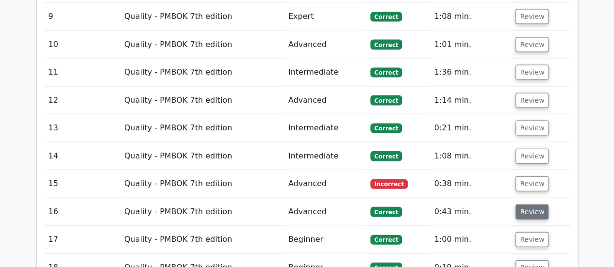
scroll to position [1067, 0]
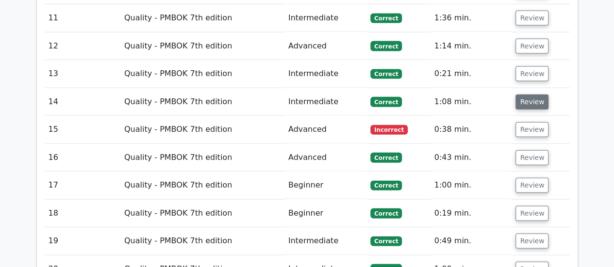
click at [541, 95] on button "Review" at bounding box center [531, 102] width 33 height 15
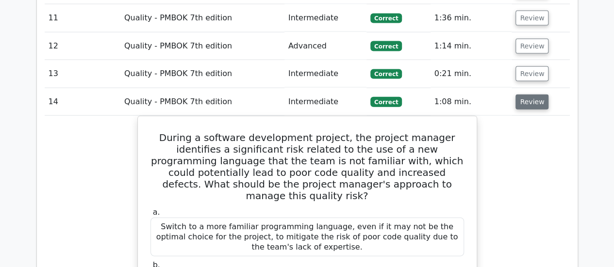
click at [536, 95] on button "Review" at bounding box center [531, 102] width 33 height 15
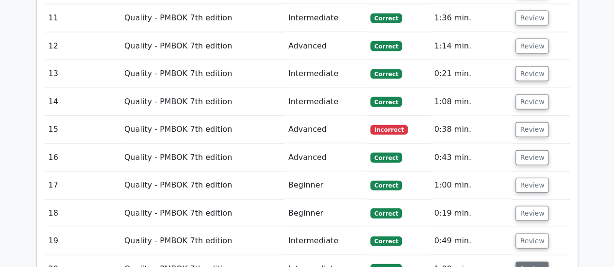
click at [530, 262] on button "Review" at bounding box center [531, 269] width 33 height 15
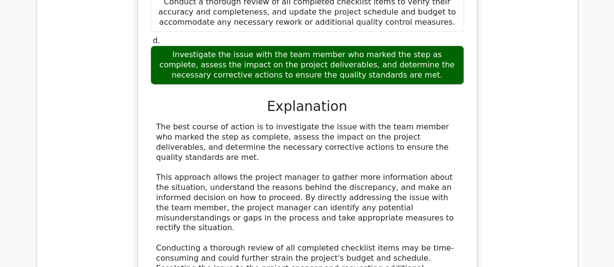
scroll to position [1600, 0]
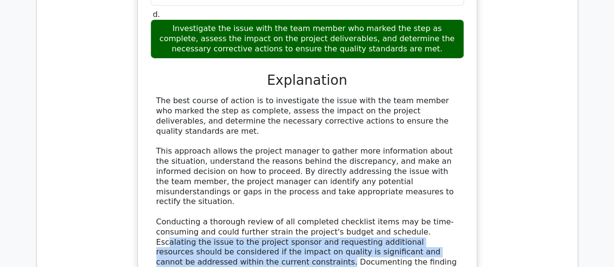
drag, startPoint x: 369, startPoint y: 148, endPoint x: 447, endPoint y: 169, distance: 80.5
click at [447, 169] on div "The best course of action is to investigate the issue with the team member who …" at bounding box center [307, 192] width 302 height 192
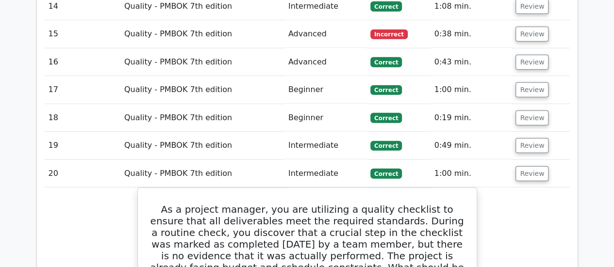
scroll to position [1164, 0]
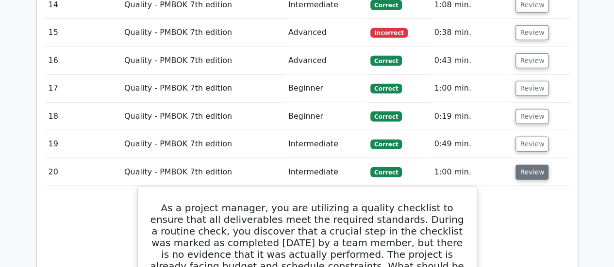
click at [536, 165] on button "Review" at bounding box center [531, 172] width 33 height 15
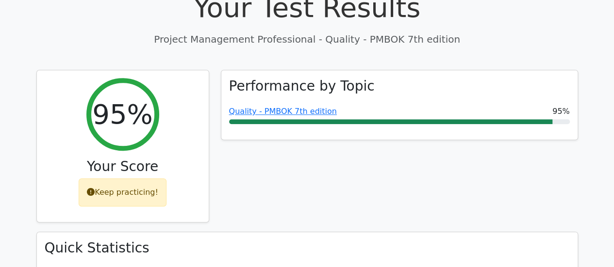
scroll to position [388, 0]
